Goal: Contribute content: Contribute content

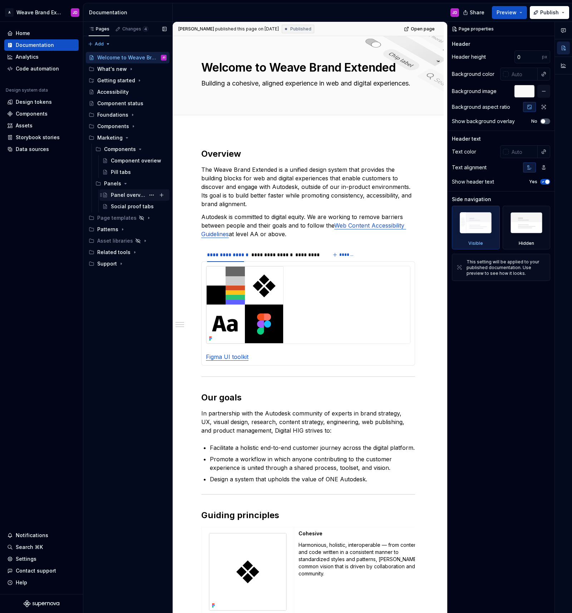
click at [128, 193] on div "Panel overview" at bounding box center [128, 194] width 34 height 7
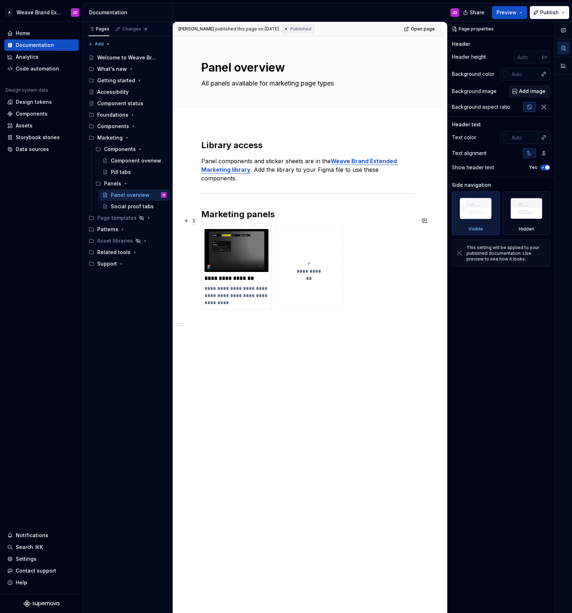
click at [195, 223] on span at bounding box center [194, 221] width 6 height 10
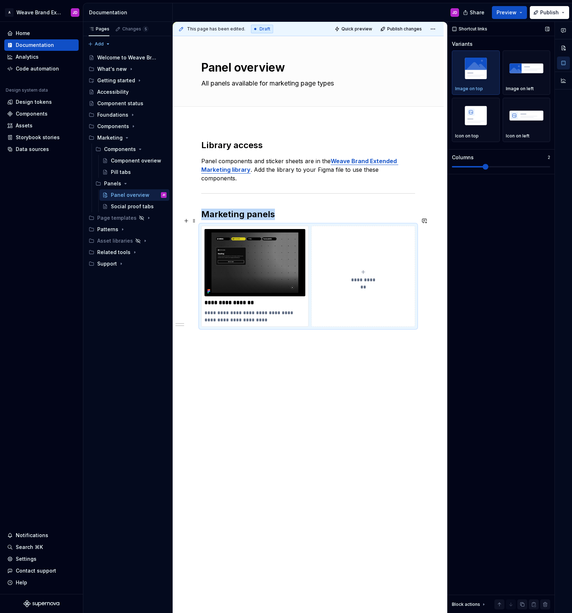
click at [488, 168] on span at bounding box center [486, 167] width 6 height 6
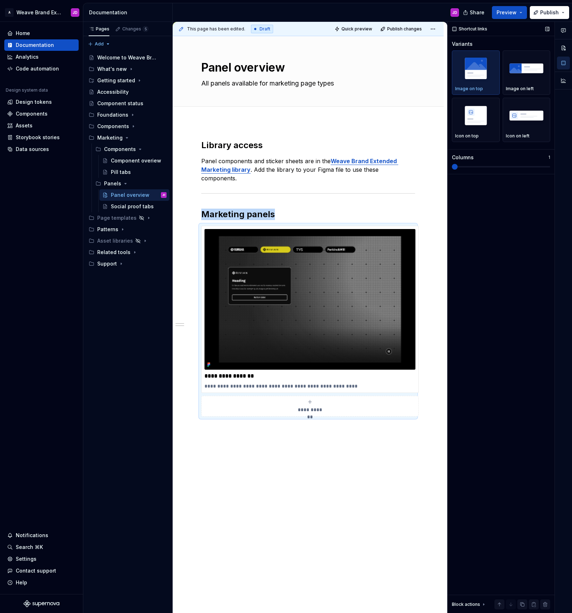
click at [458, 167] on span at bounding box center [455, 167] width 6 height 6
click at [193, 220] on span at bounding box center [194, 221] width 6 height 10
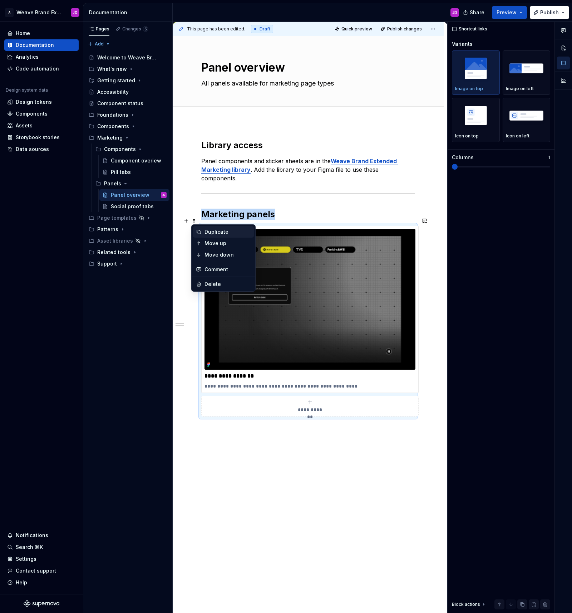
click at [211, 232] on div "Duplicate" at bounding box center [228, 231] width 46 height 7
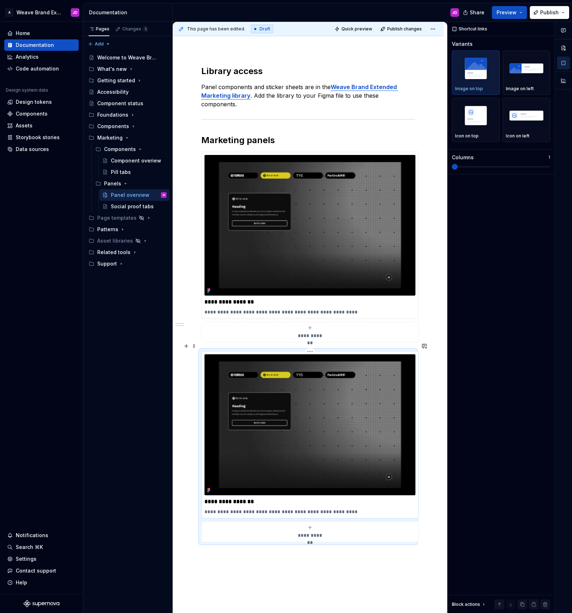
scroll to position [76, 0]
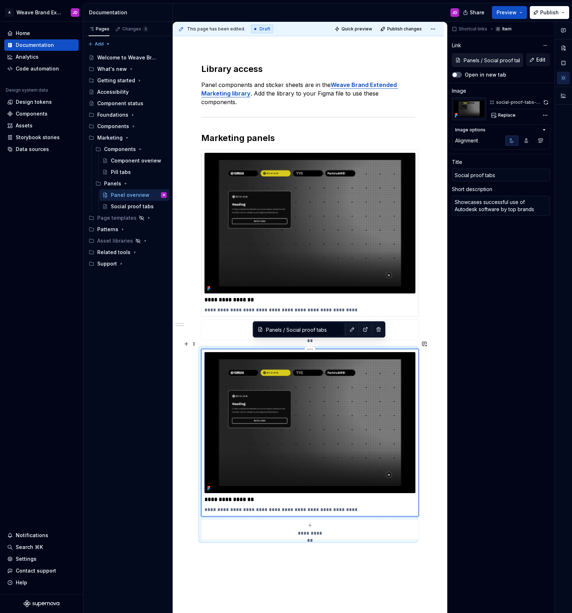
click at [356, 368] on img at bounding box center [310, 422] width 211 height 141
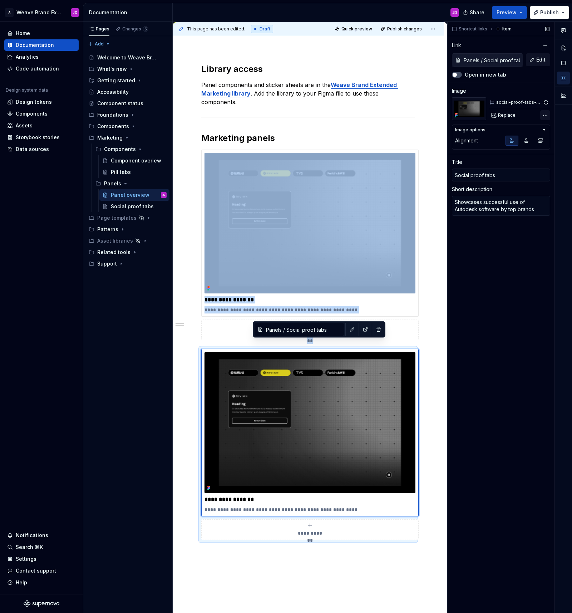
click at [544, 114] on div "Comments Open comments No comments yet Select ‘Comment’ from the block context …" at bounding box center [510, 317] width 124 height 591
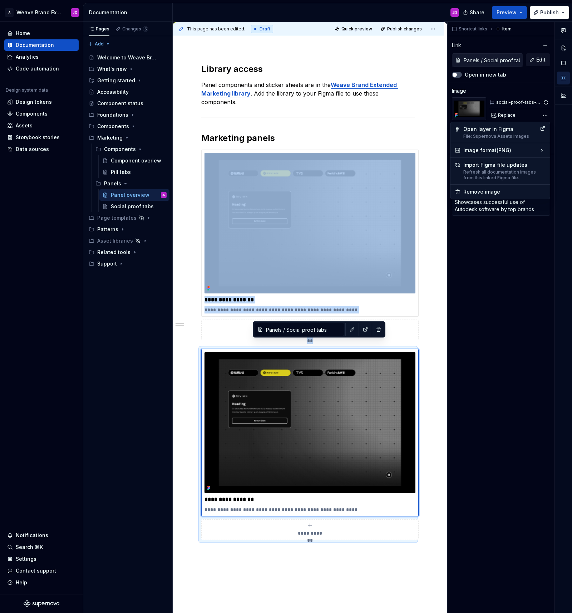
click at [518, 293] on div "Comments Open comments No comments yet Select ‘Comment’ from the block context …" at bounding box center [510, 317] width 124 height 591
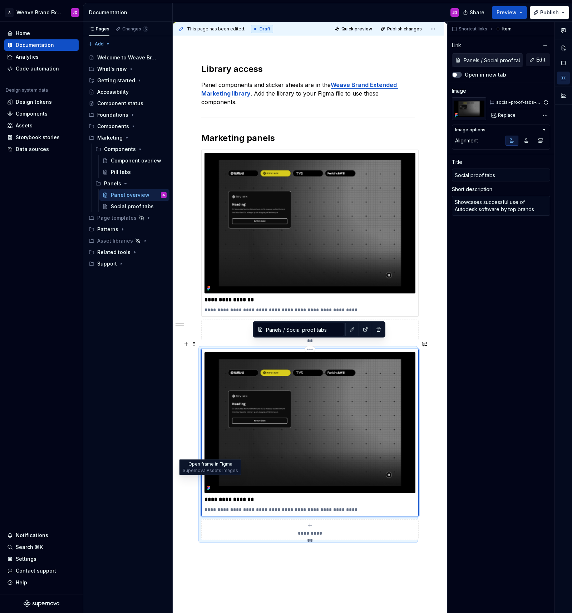
click at [210, 485] on icon at bounding box center [209, 488] width 6 height 6
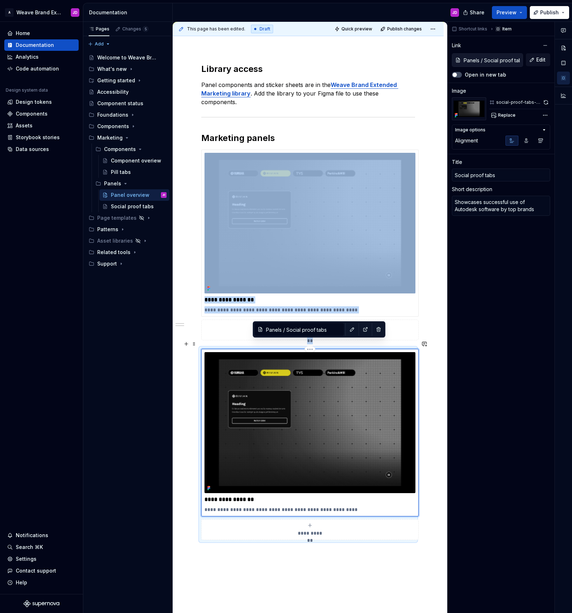
click at [354, 403] on img at bounding box center [310, 422] width 211 height 141
click at [503, 114] on span "Replace" at bounding box center [507, 115] width 18 height 6
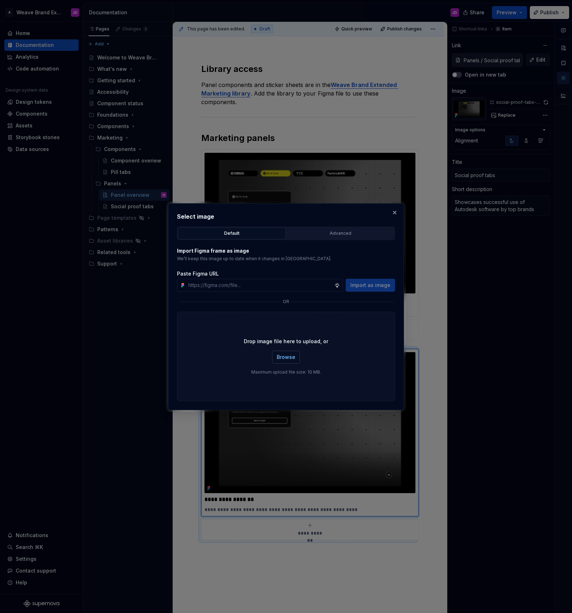
click at [288, 357] on span "Browse" at bounding box center [286, 356] width 19 height 7
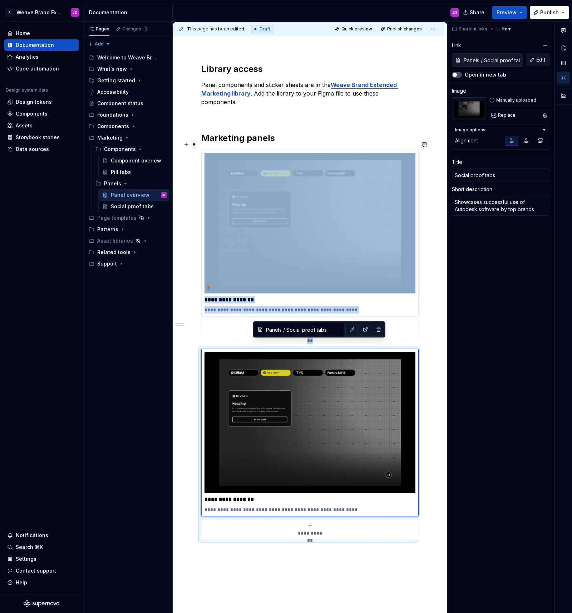
click at [194, 144] on span at bounding box center [194, 144] width 6 height 10
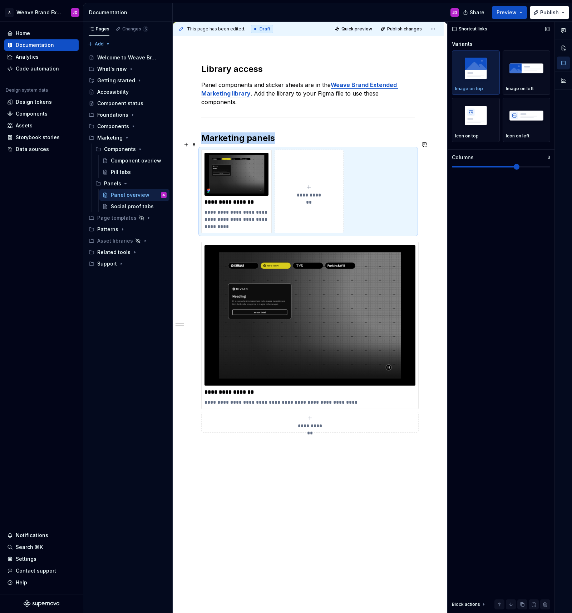
click at [515, 169] on span at bounding box center [517, 167] width 6 height 6
click at [363, 26] on span "Quick preview" at bounding box center [356, 29] width 31 height 6
click at [532, 595] on span "Open page" at bounding box center [534, 595] width 24 height 6
click at [321, 304] on img at bounding box center [310, 315] width 211 height 141
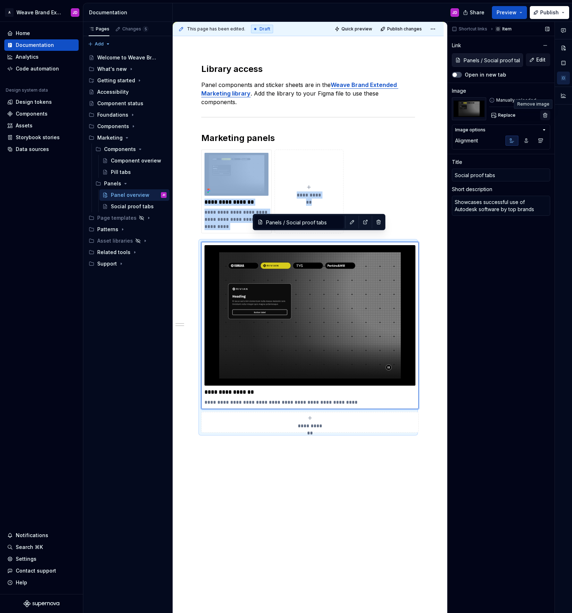
click at [546, 114] on button "button" at bounding box center [545, 115] width 10 height 10
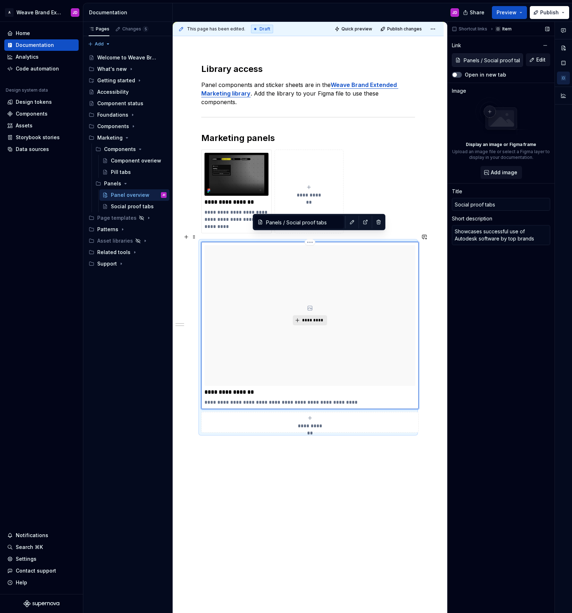
click at [313, 317] on span "*********" at bounding box center [313, 320] width 22 height 6
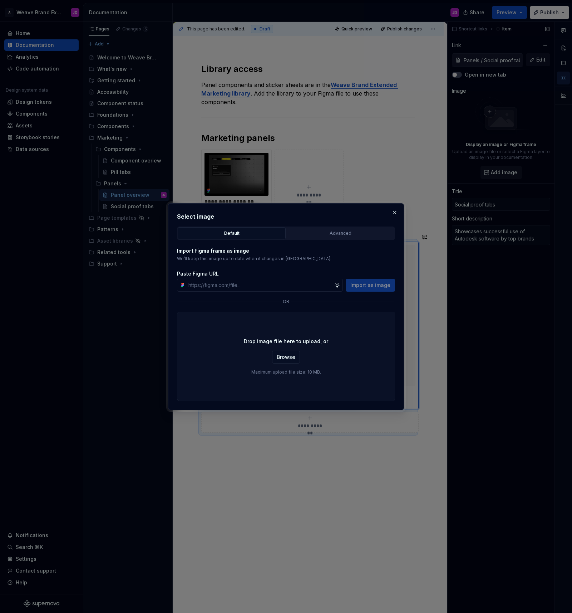
click at [329, 235] on div "Advanced" at bounding box center [340, 233] width 103 height 7
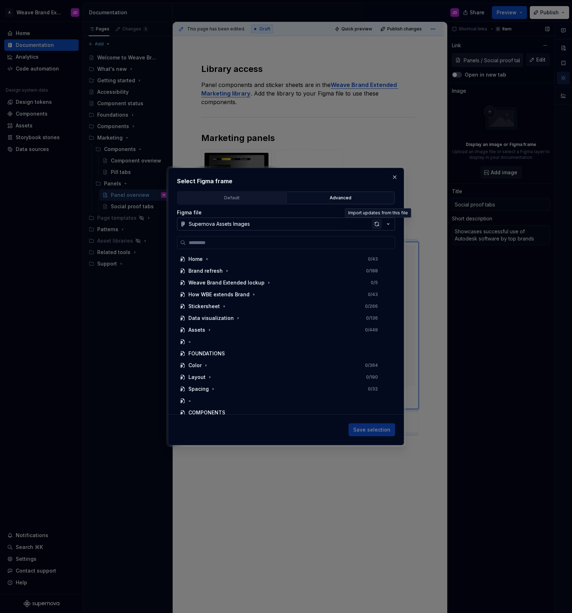
click at [374, 222] on div "button" at bounding box center [377, 224] width 10 height 10
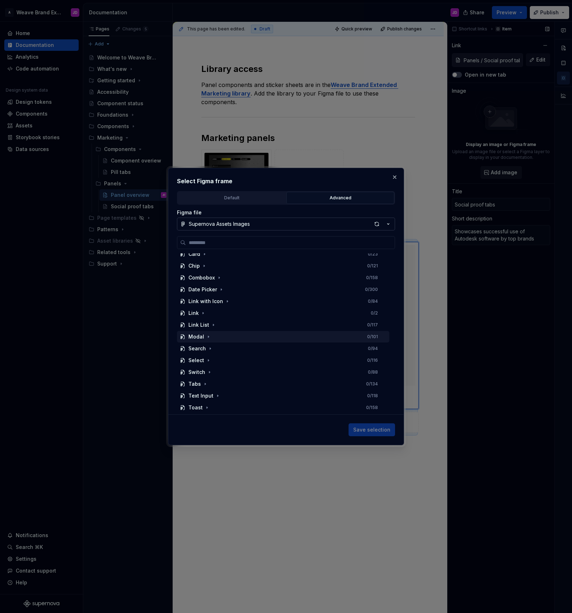
scroll to position [346, 0]
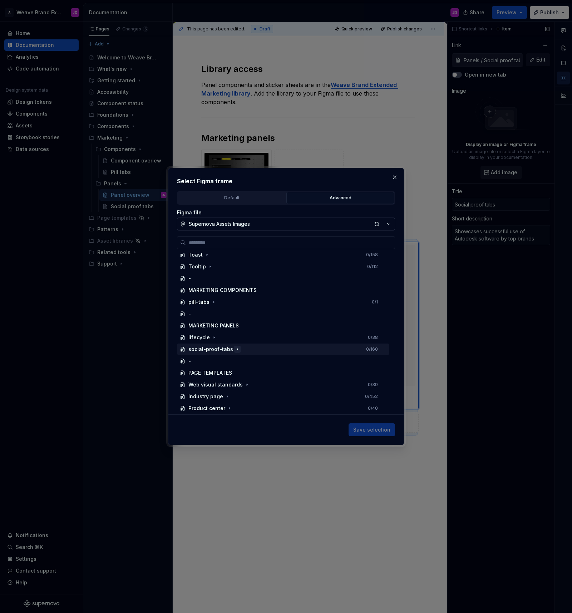
click at [236, 349] on icon "button" at bounding box center [238, 349] width 6 height 6
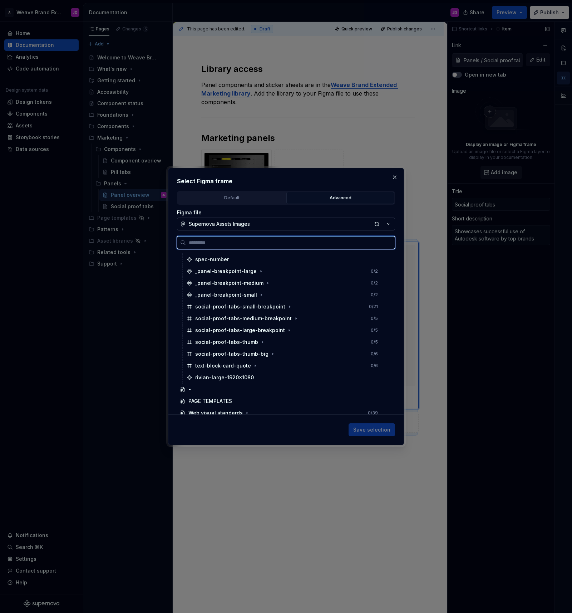
scroll to position [647, 0]
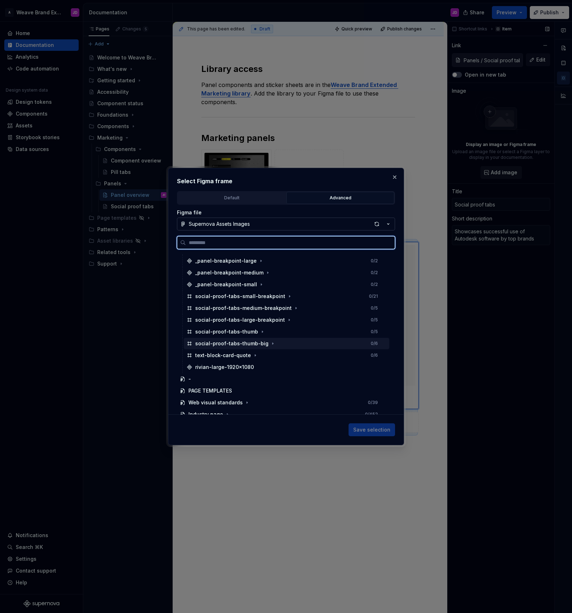
click at [289, 342] on div "social-proof-tabs-thumb-big 0 / 6" at bounding box center [287, 343] width 206 height 11
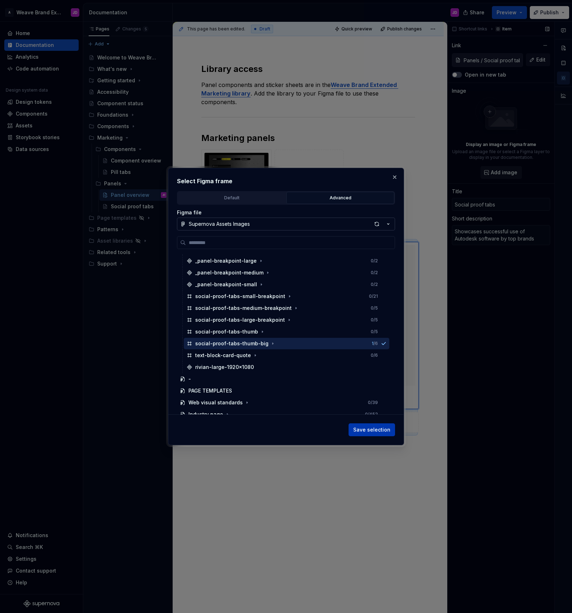
click at [379, 429] on span "Save selection" at bounding box center [371, 429] width 37 height 7
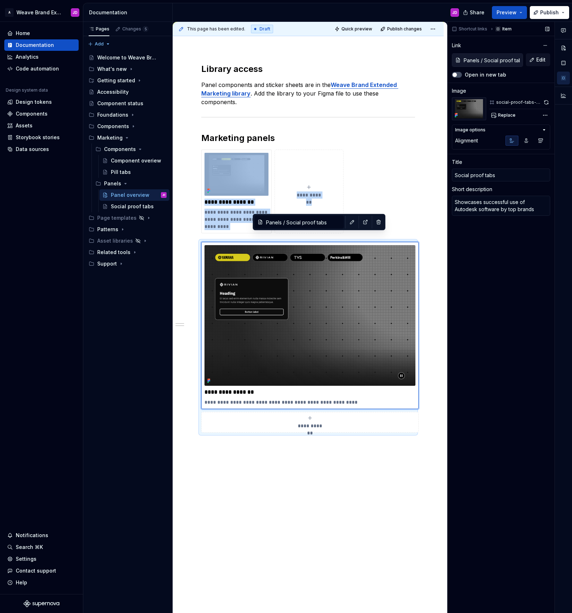
click at [544, 128] on icon "button" at bounding box center [544, 130] width 6 height 6
click at [367, 29] on span "Quick preview" at bounding box center [356, 29] width 31 height 6
click at [436, 27] on html "A Weave Brand Extended JD Home Documentation Analytics Code automation Design s…" at bounding box center [286, 306] width 572 height 613
click at [410, 40] on div "Open preview" at bounding box center [413, 42] width 46 height 7
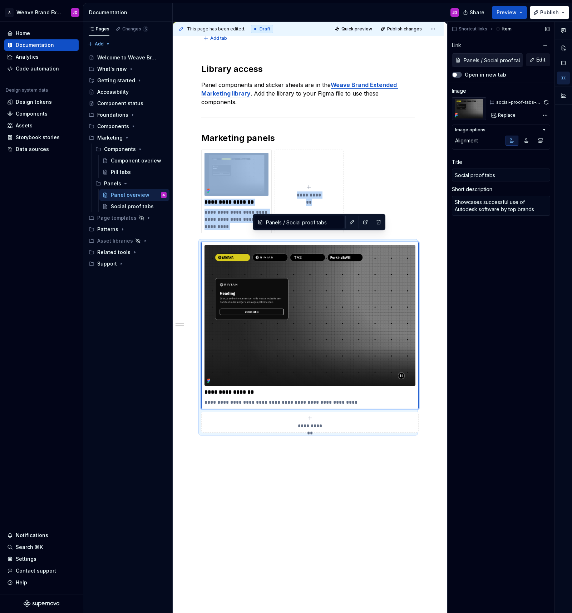
type textarea "*"
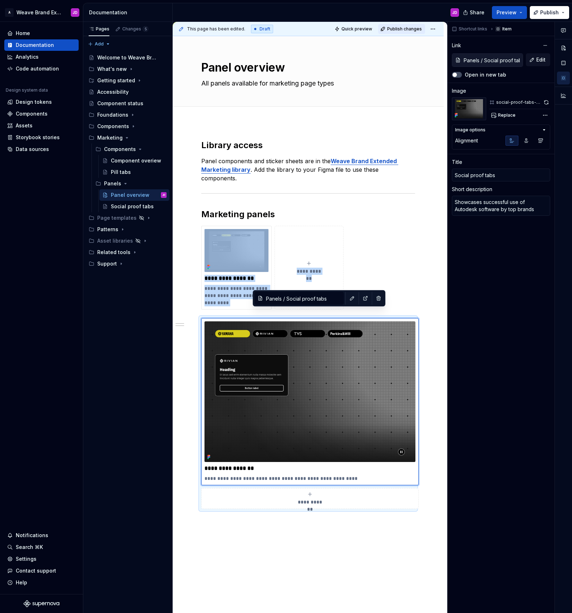
click at [409, 28] on span "Publish changes" at bounding box center [404, 29] width 35 height 6
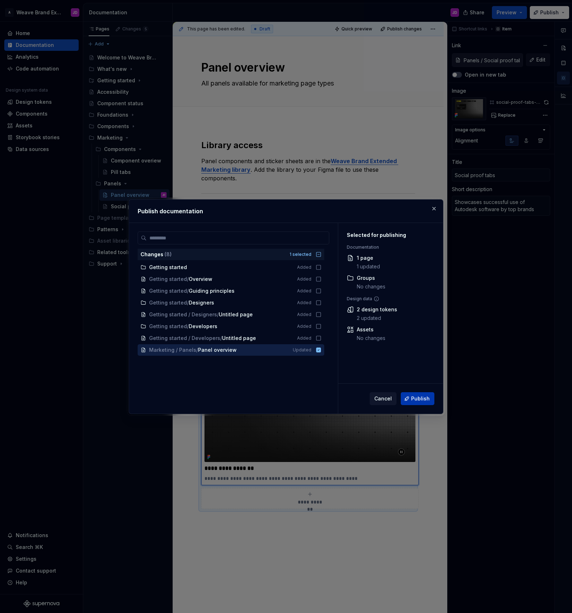
click at [420, 398] on span "Publish" at bounding box center [420, 398] width 19 height 7
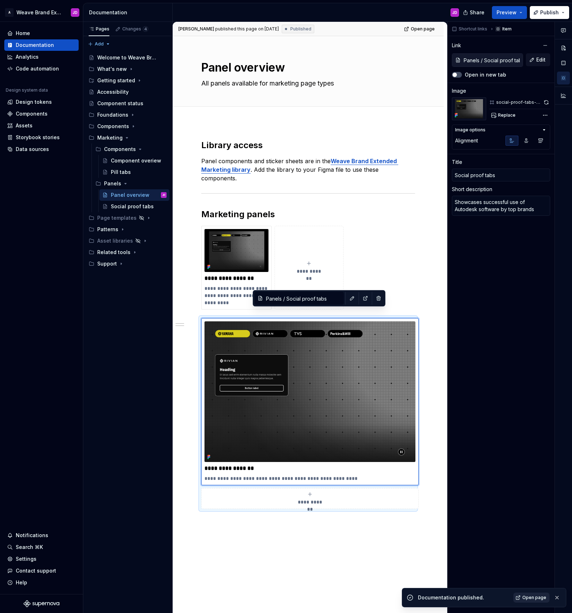
click at [537, 594] on span "Open page" at bounding box center [534, 597] width 24 height 6
type textarea "*"
